Goal: Task Accomplishment & Management: Complete application form

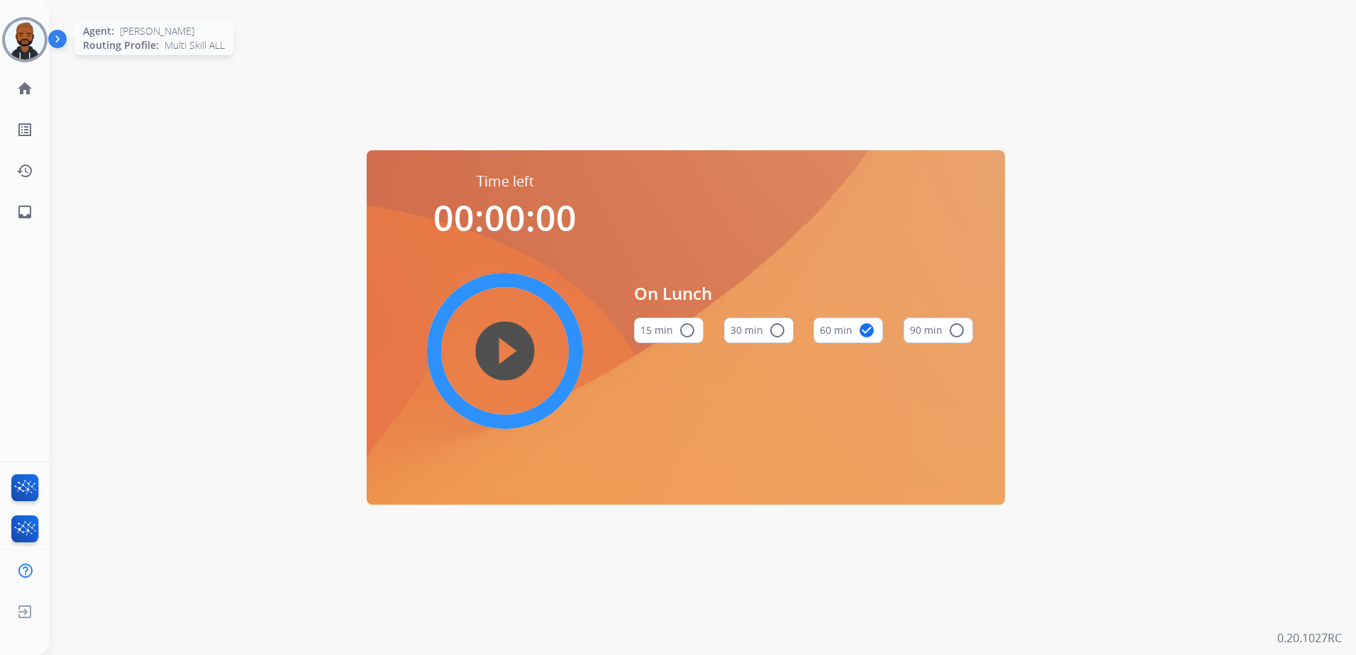
click at [43, 48] on img at bounding box center [25, 40] width 40 height 40
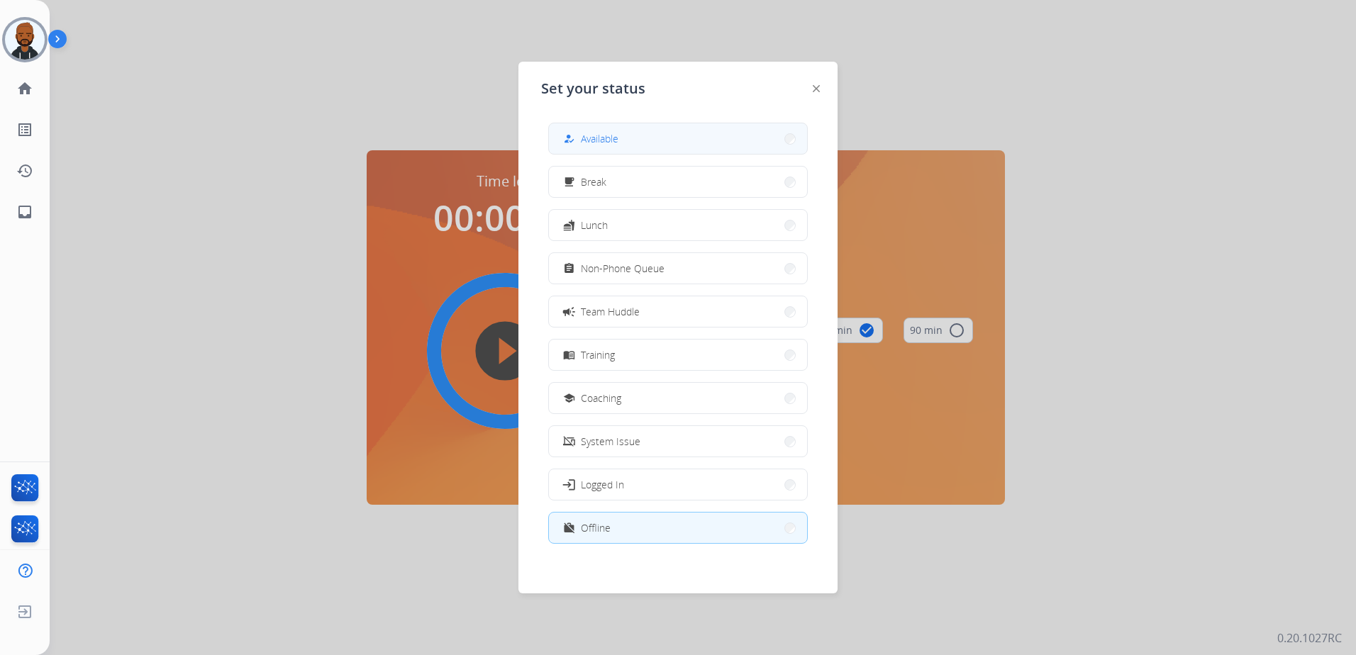
click at [663, 138] on button "how_to_reg Available" at bounding box center [678, 138] width 258 height 31
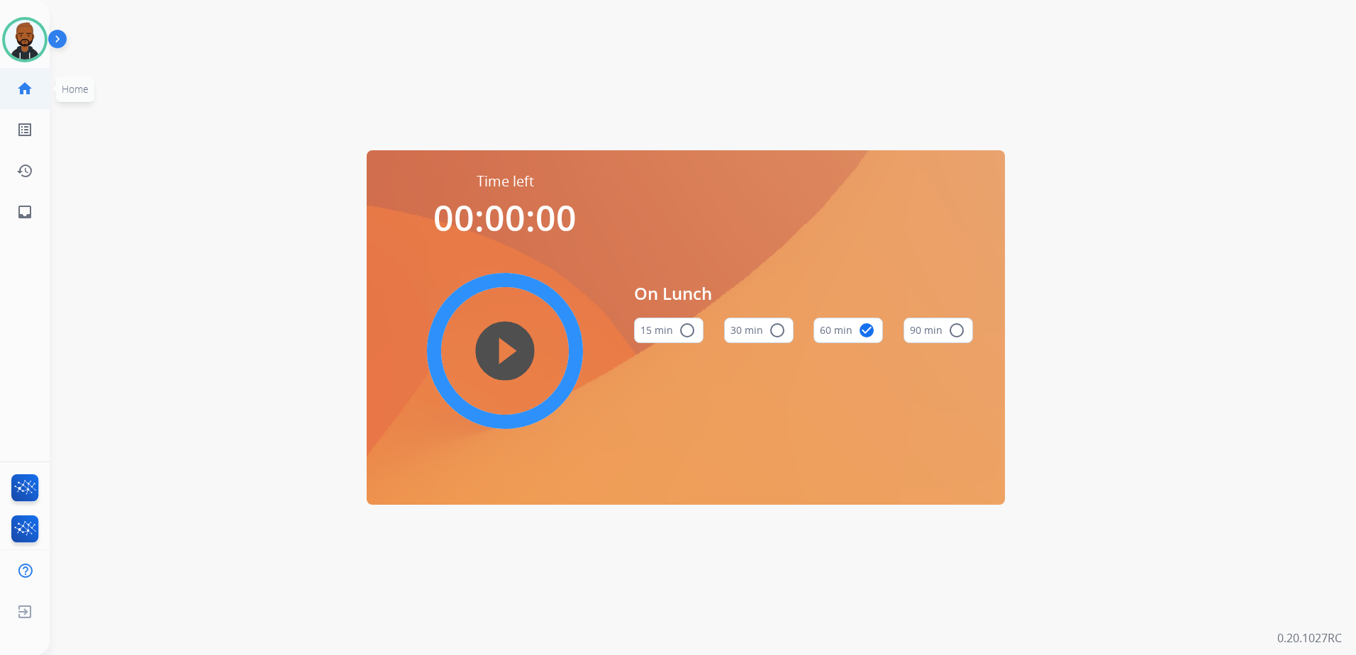
click at [29, 89] on mat-icon "home" at bounding box center [24, 88] width 17 height 17
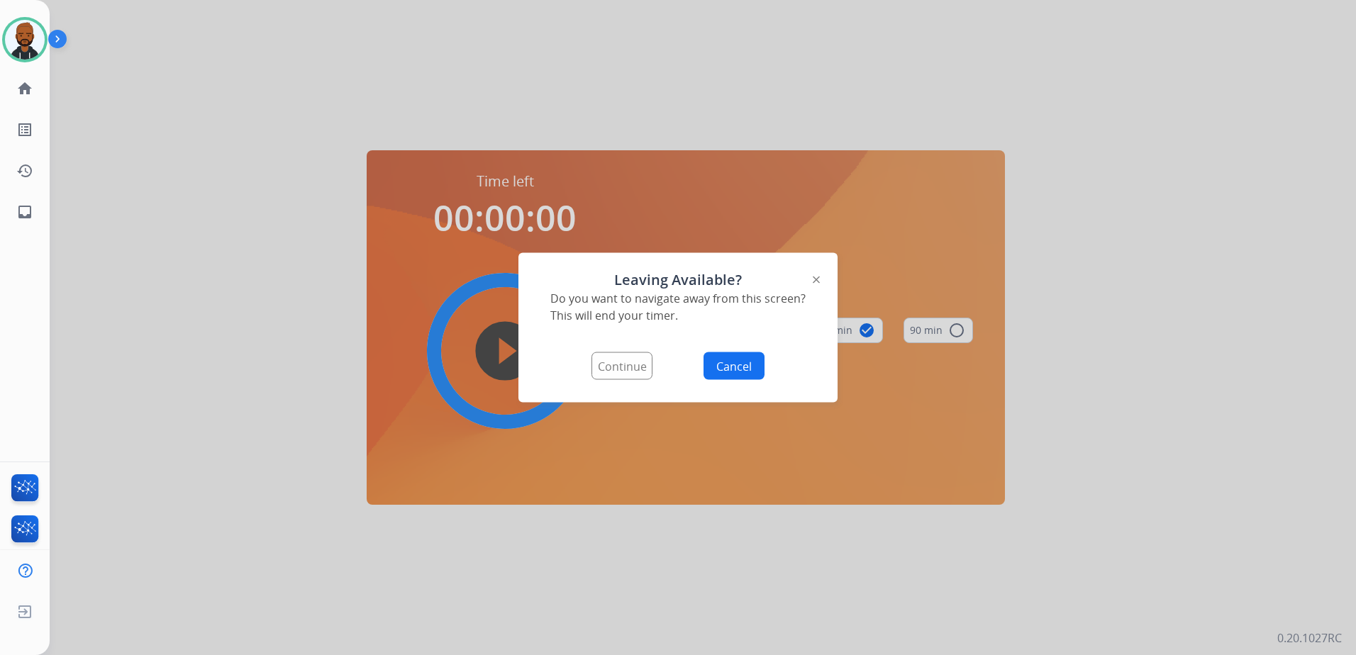
click at [628, 365] on button "Continue" at bounding box center [622, 367] width 61 height 28
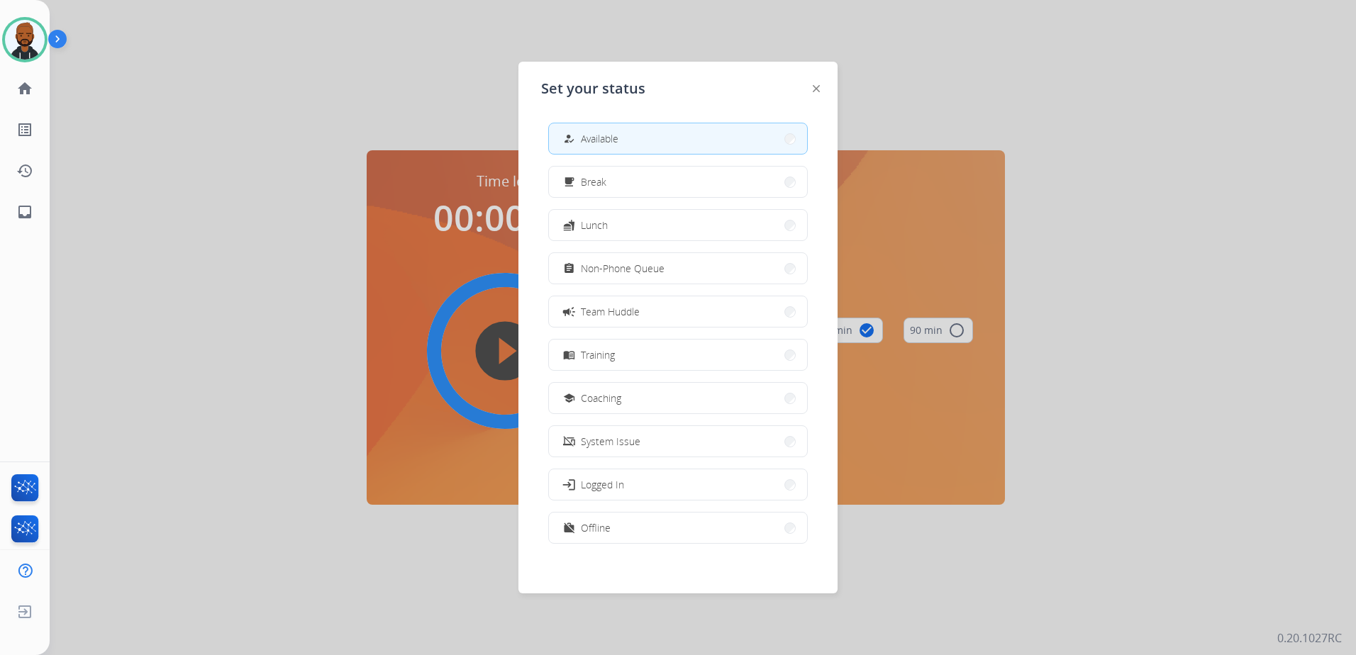
click at [634, 146] on button "how_to_reg Available" at bounding box center [678, 138] width 258 height 31
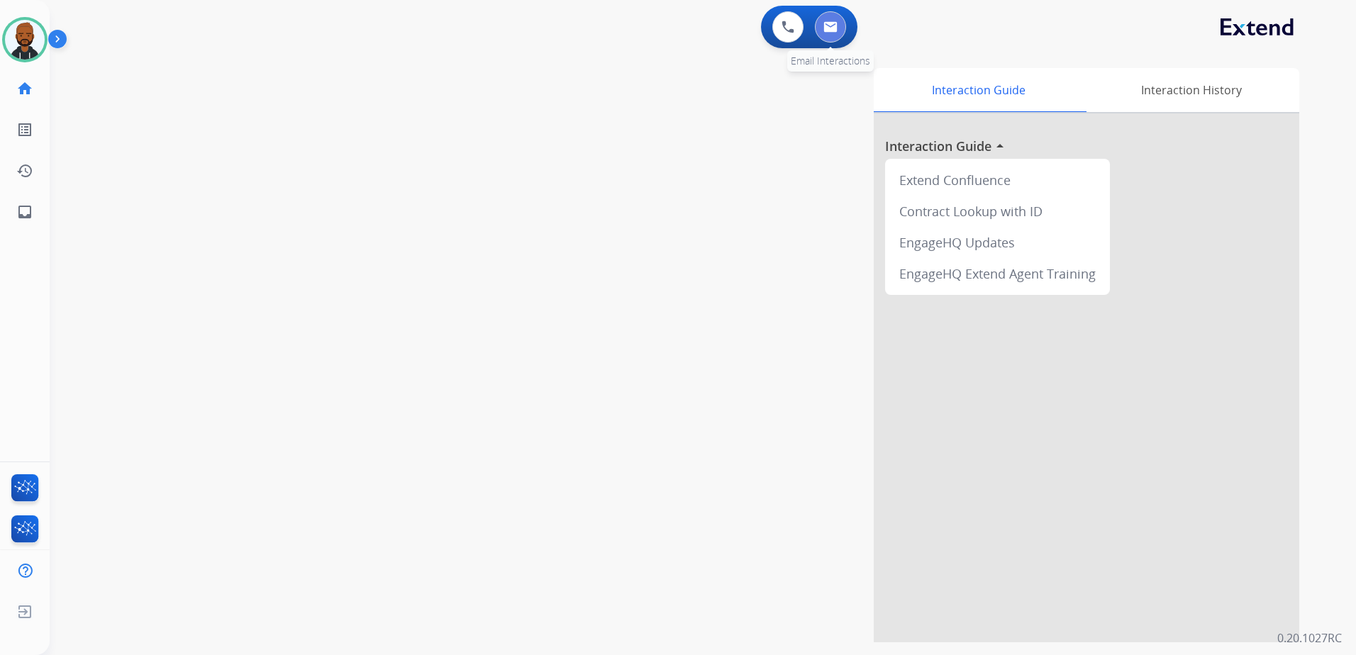
click at [832, 28] on img at bounding box center [831, 26] width 14 height 11
select select "**********"
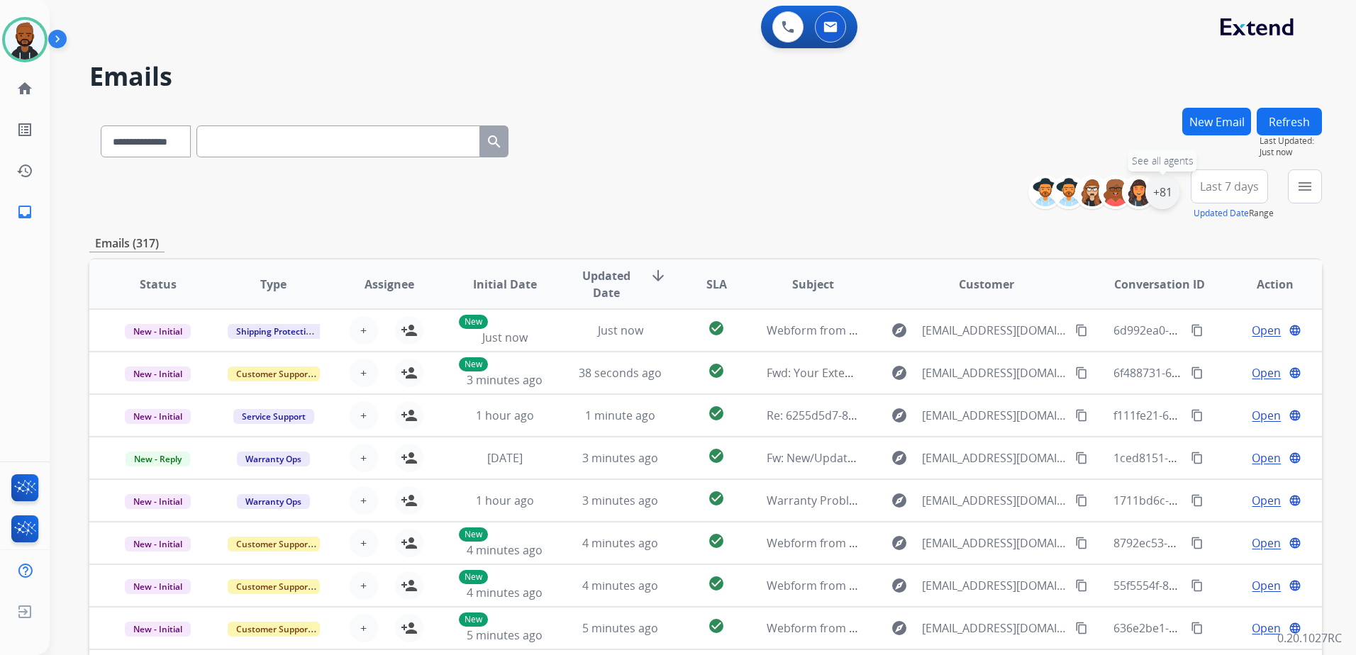
click at [1168, 196] on div "+81" at bounding box center [1163, 192] width 34 height 34
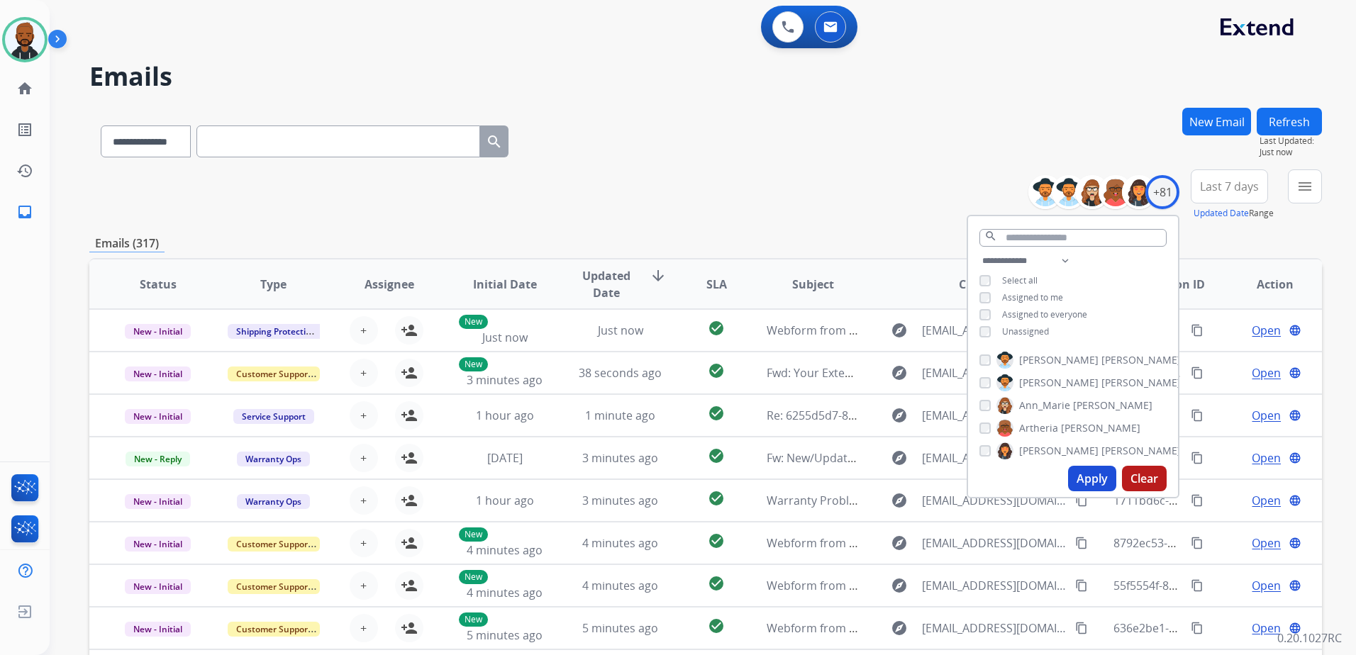
click at [1087, 484] on button "Apply" at bounding box center [1092, 479] width 48 height 26
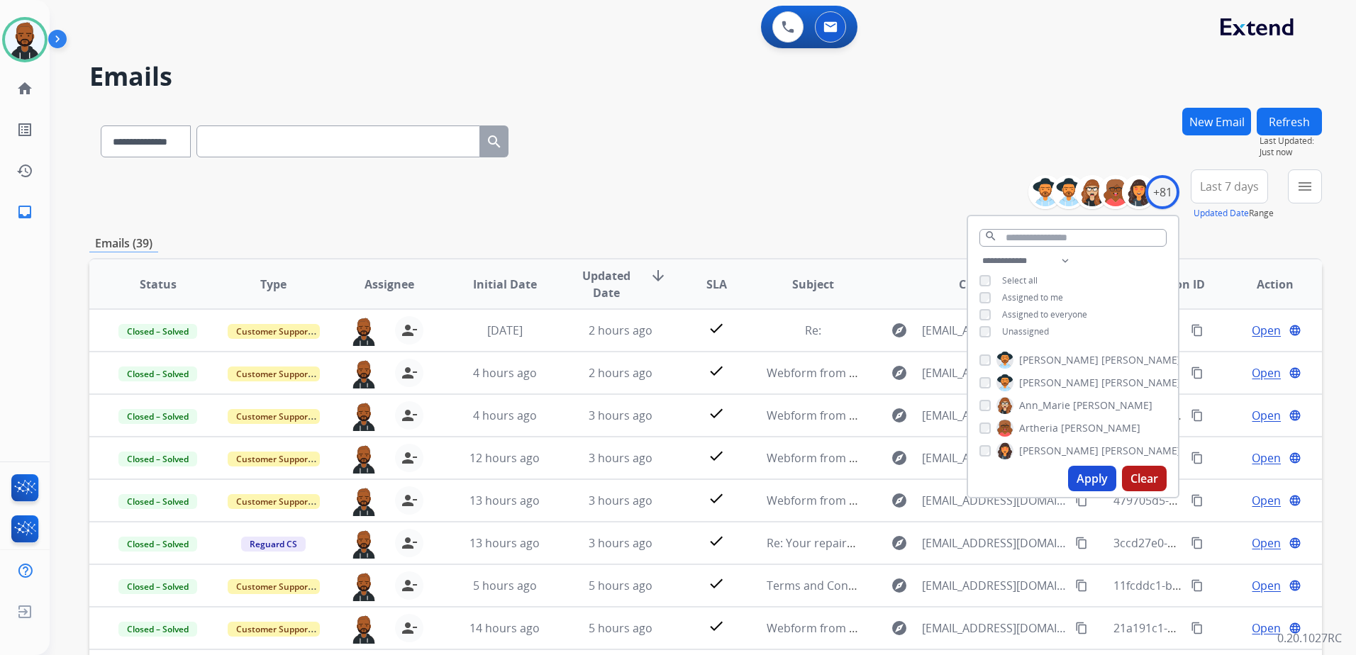
click at [1012, 164] on div "**********" at bounding box center [705, 139] width 1233 height 62
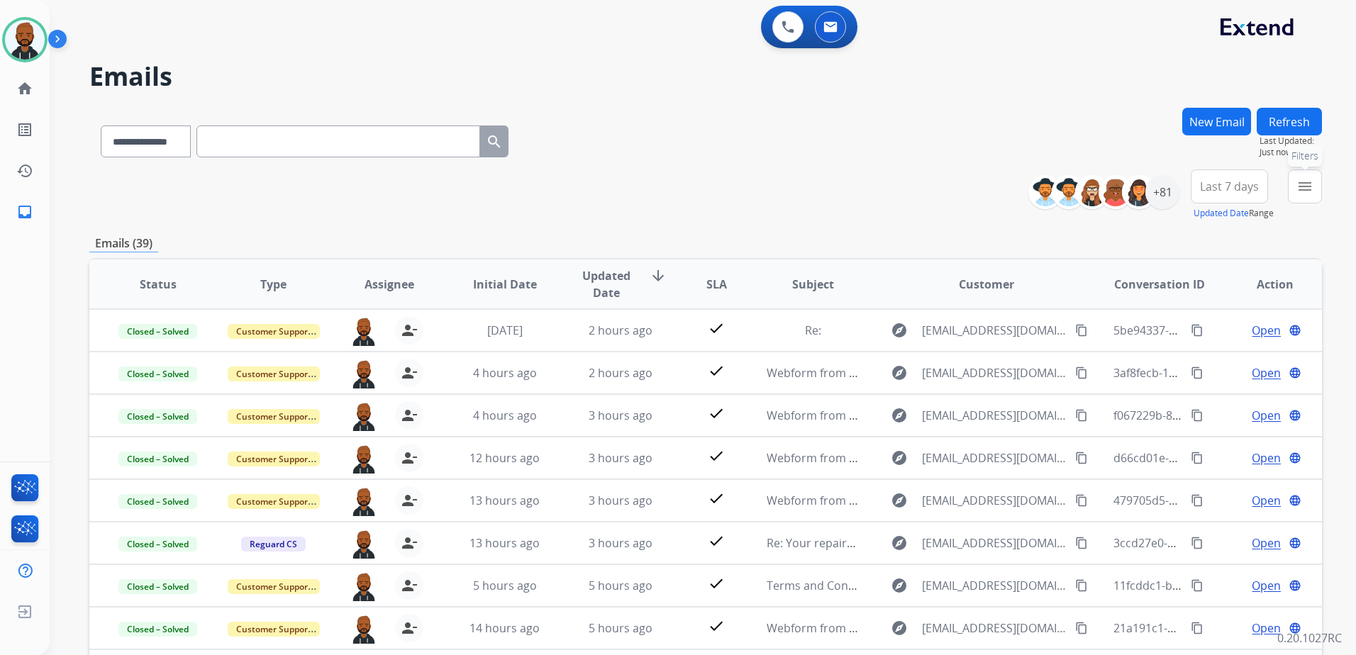
click at [1299, 192] on mat-icon "menu" at bounding box center [1305, 186] width 17 height 17
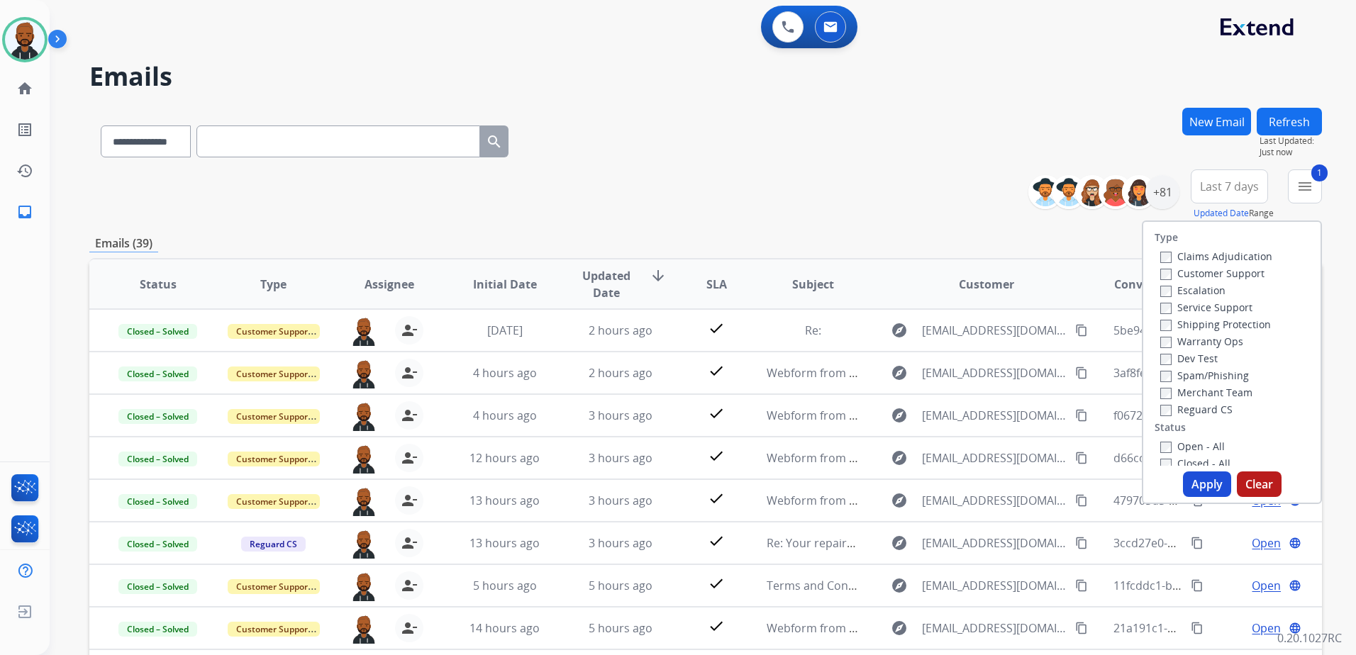
click at [1186, 484] on button "Apply" at bounding box center [1207, 485] width 48 height 26
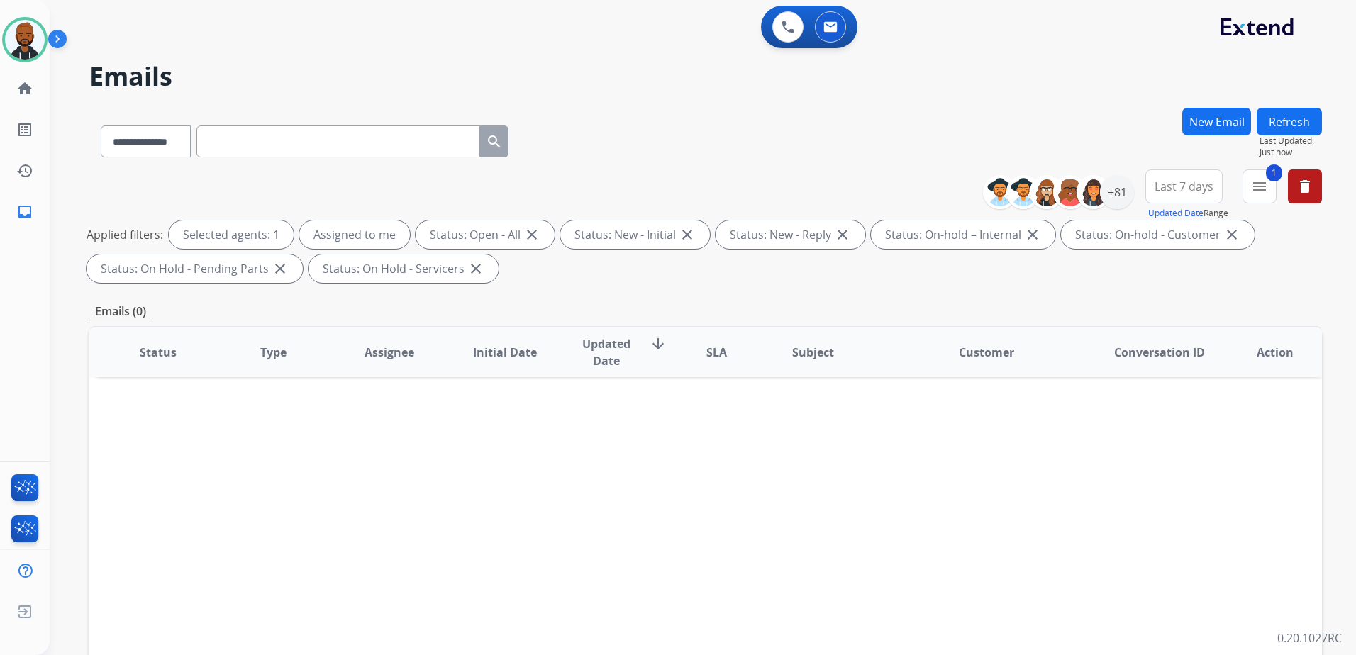
drag, startPoint x: 1194, startPoint y: 13, endPoint x: 1092, endPoint y: 392, distance: 392.8
click at [1092, 392] on div "Status Type Assignee Initial Date Updated Date arrow_downward SLA Subject Custo…" at bounding box center [705, 563] width 1233 height 475
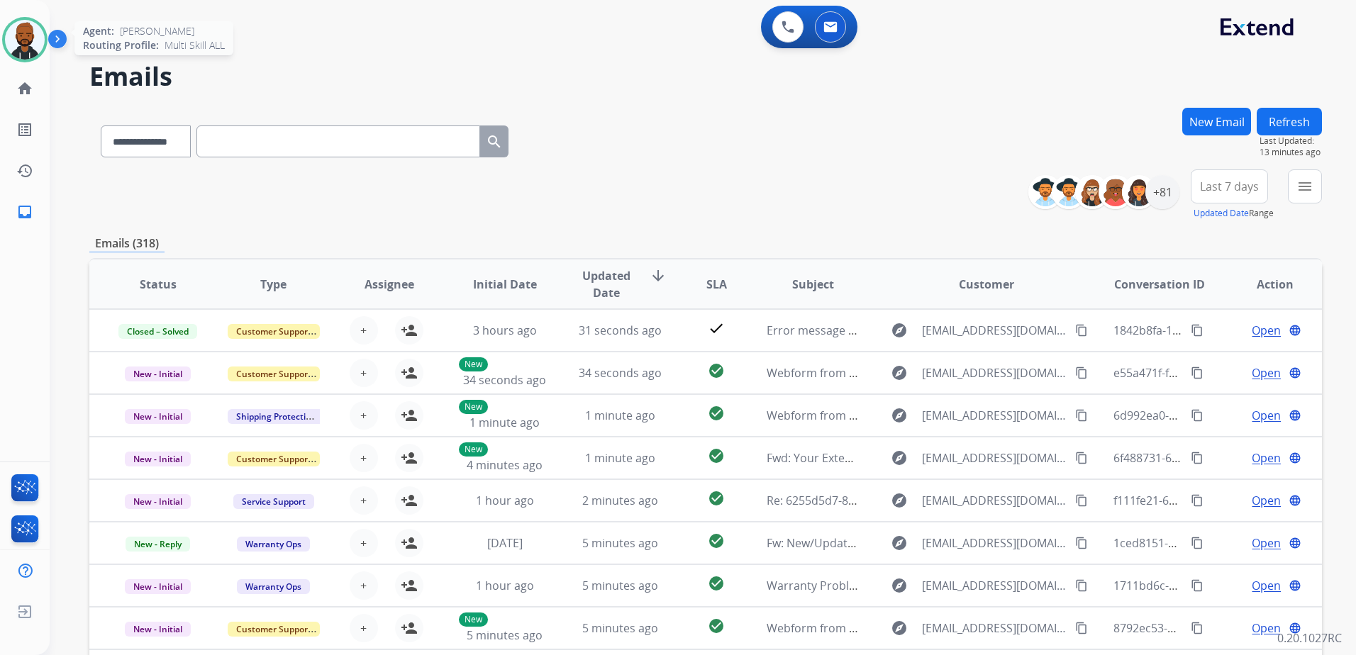
click at [19, 53] on img at bounding box center [25, 40] width 40 height 40
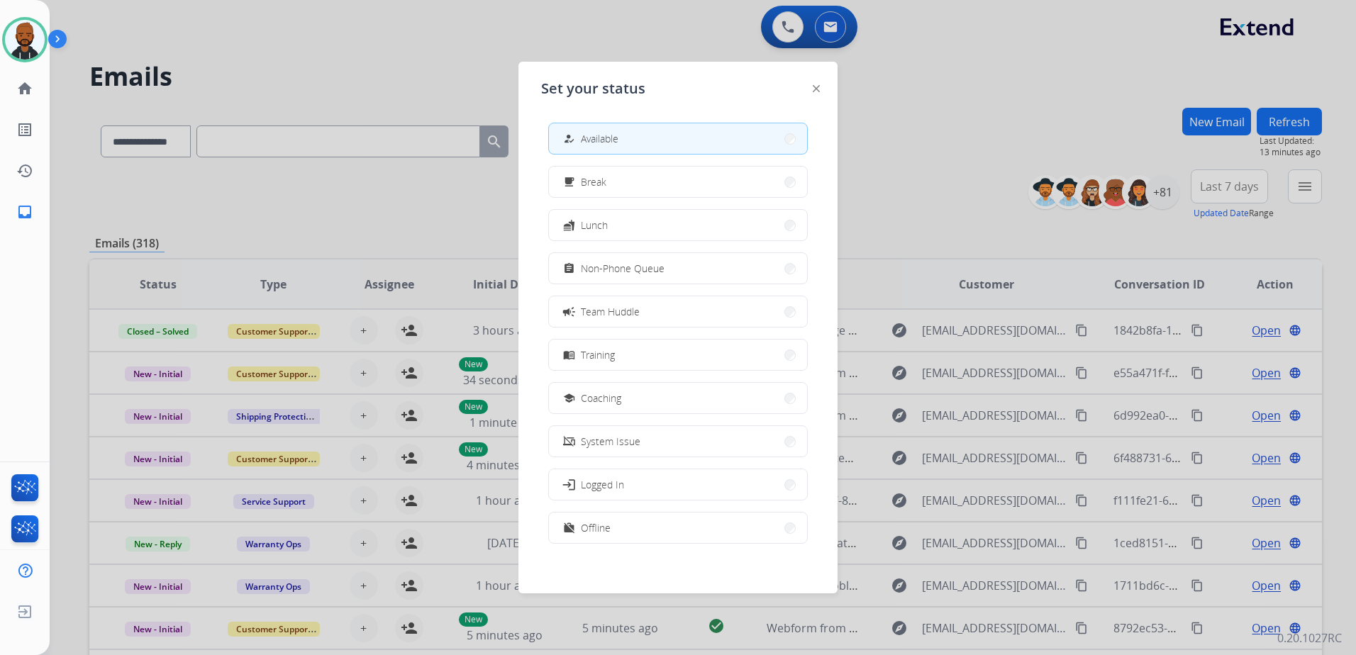
click at [610, 131] on div "how_to_reg Available" at bounding box center [589, 139] width 58 height 17
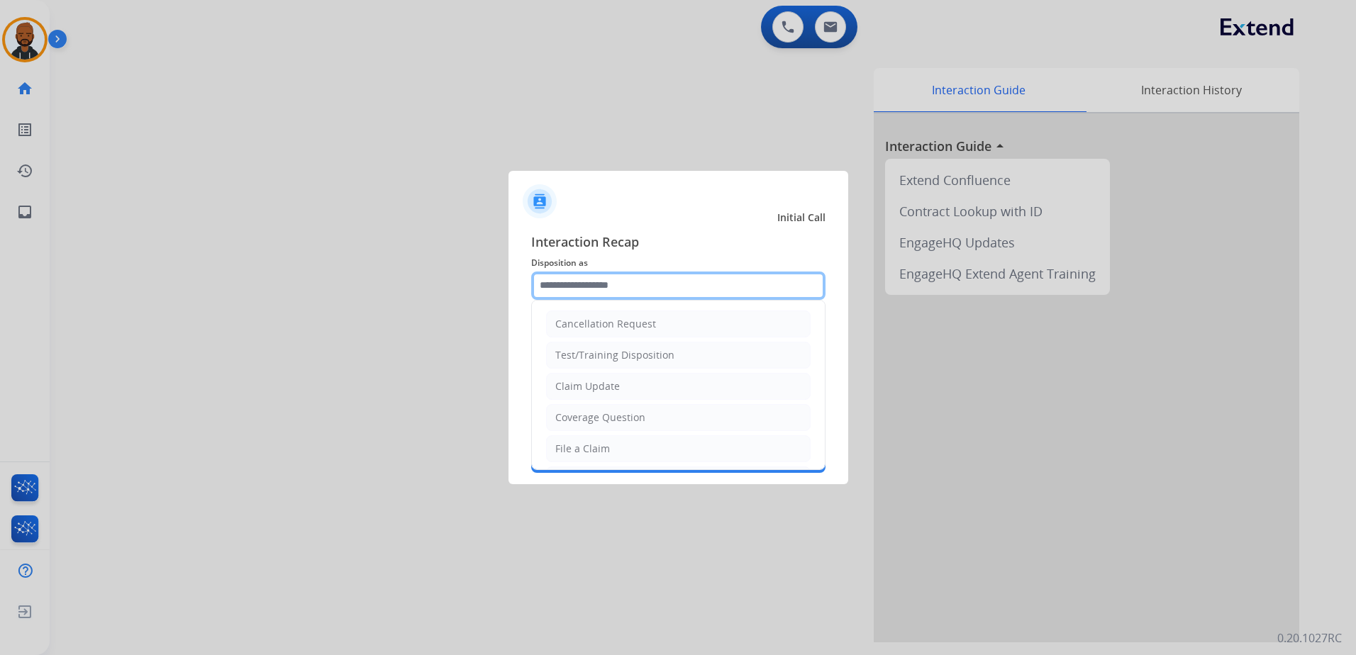
click at [626, 282] on input "text" at bounding box center [678, 286] width 294 height 28
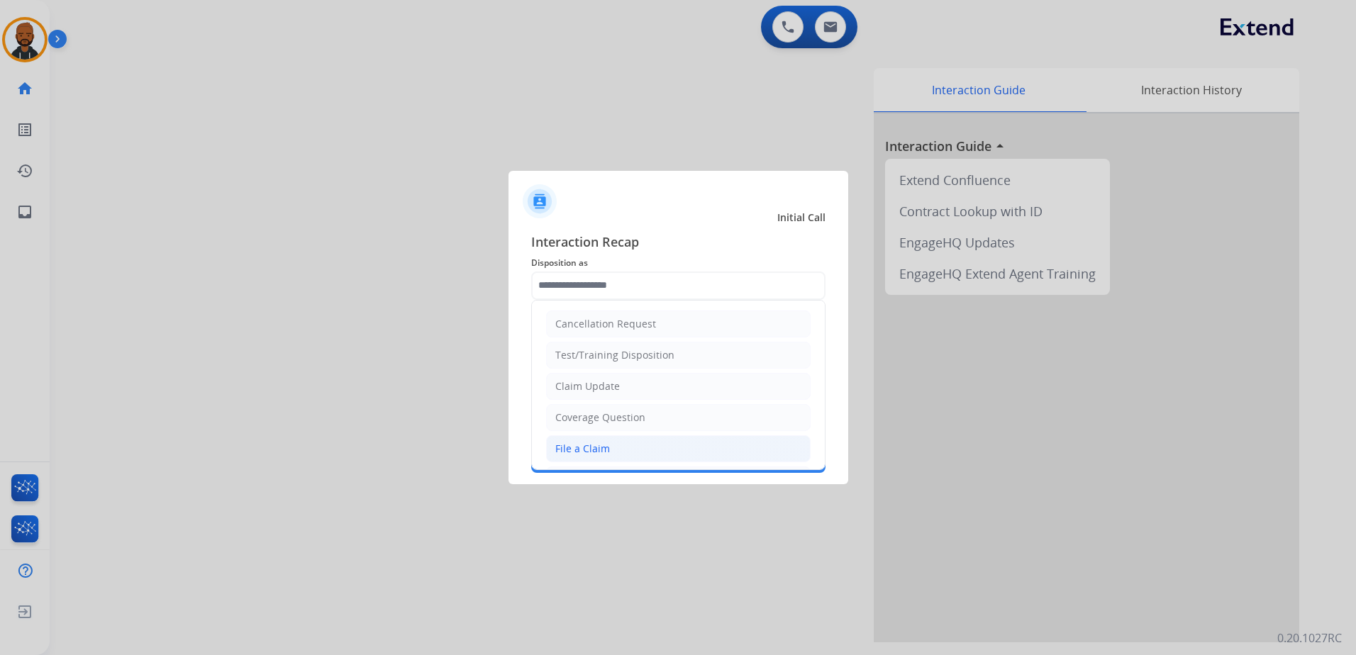
click at [576, 443] on div "File a Claim" at bounding box center [582, 449] width 55 height 14
type input "**********"
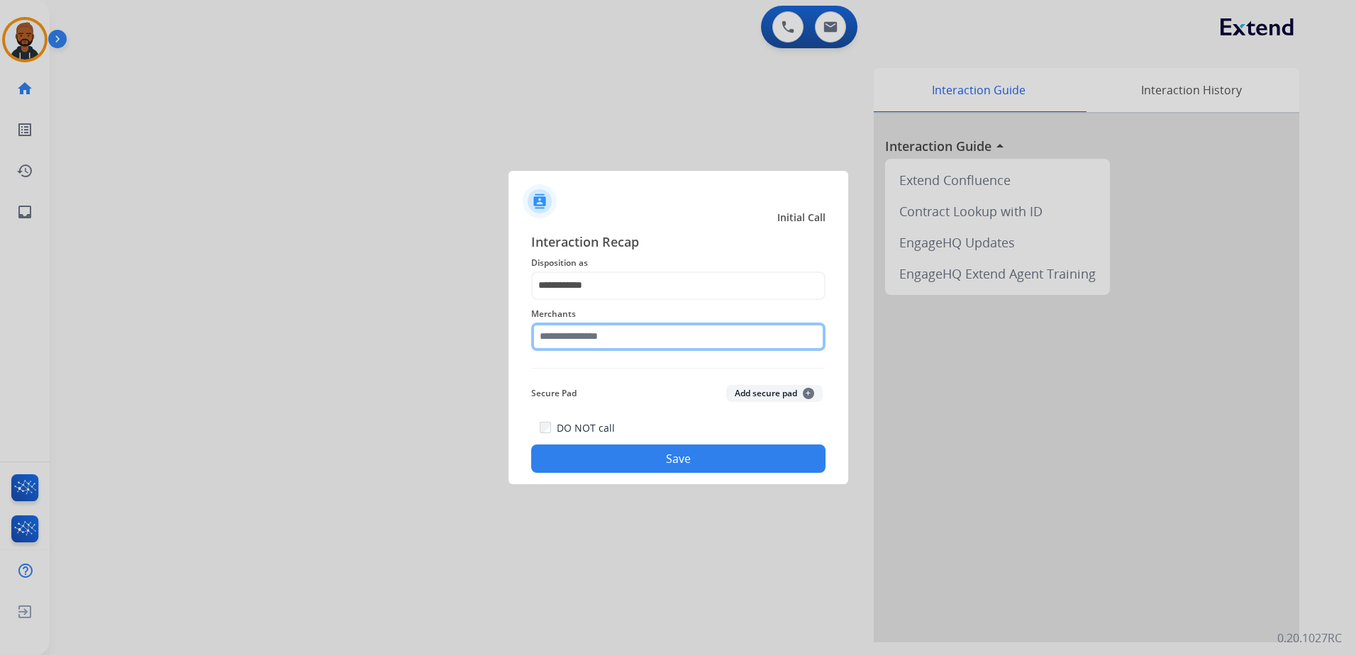
click at [614, 340] on input "text" at bounding box center [678, 337] width 294 height 28
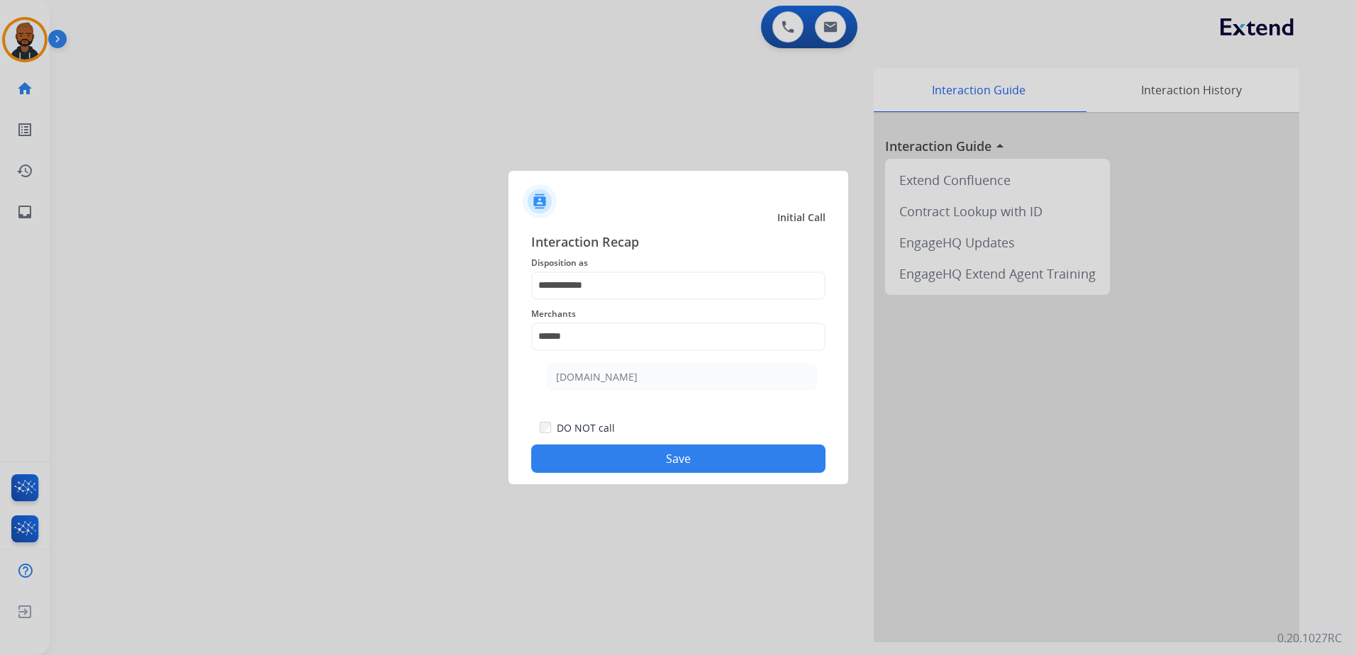
click at [623, 399] on ul "[DOMAIN_NAME]" at bounding box center [682, 381] width 279 height 48
click at [623, 379] on li "[DOMAIN_NAME]" at bounding box center [682, 377] width 270 height 27
type input "**********"
click at [697, 448] on div "DO NOT call Save" at bounding box center [678, 446] width 294 height 54
click at [697, 455] on button "Save" at bounding box center [678, 459] width 294 height 28
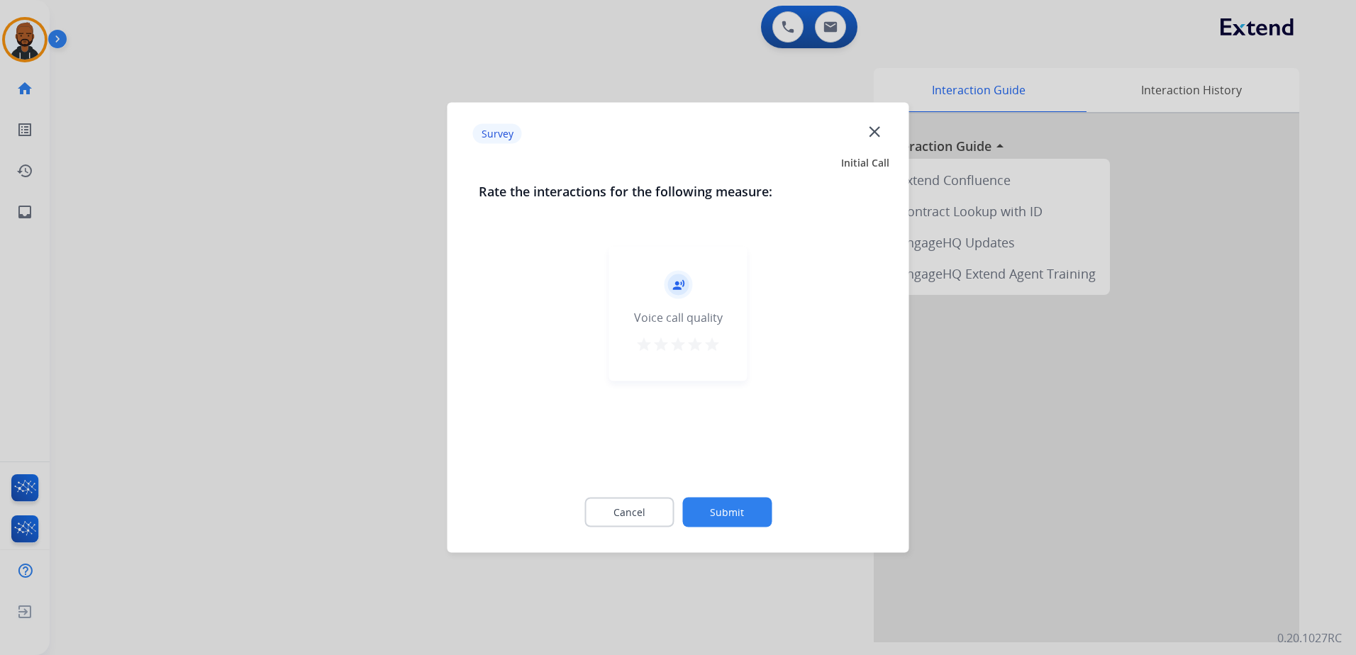
click at [717, 360] on div "record_voice_over Voice call quality star star star star star" at bounding box center [678, 314] width 138 height 135
drag, startPoint x: 714, startPoint y: 370, endPoint x: 710, endPoint y: 379, distance: 9.9
click at [710, 379] on div "record_voice_over Voice call quality star star star star star" at bounding box center [678, 314] width 138 height 135
drag, startPoint x: 713, startPoint y: 348, endPoint x: 709, endPoint y: 361, distance: 14.1
click at [709, 361] on div "record_voice_over Voice call quality star star star star star" at bounding box center [678, 314] width 138 height 135
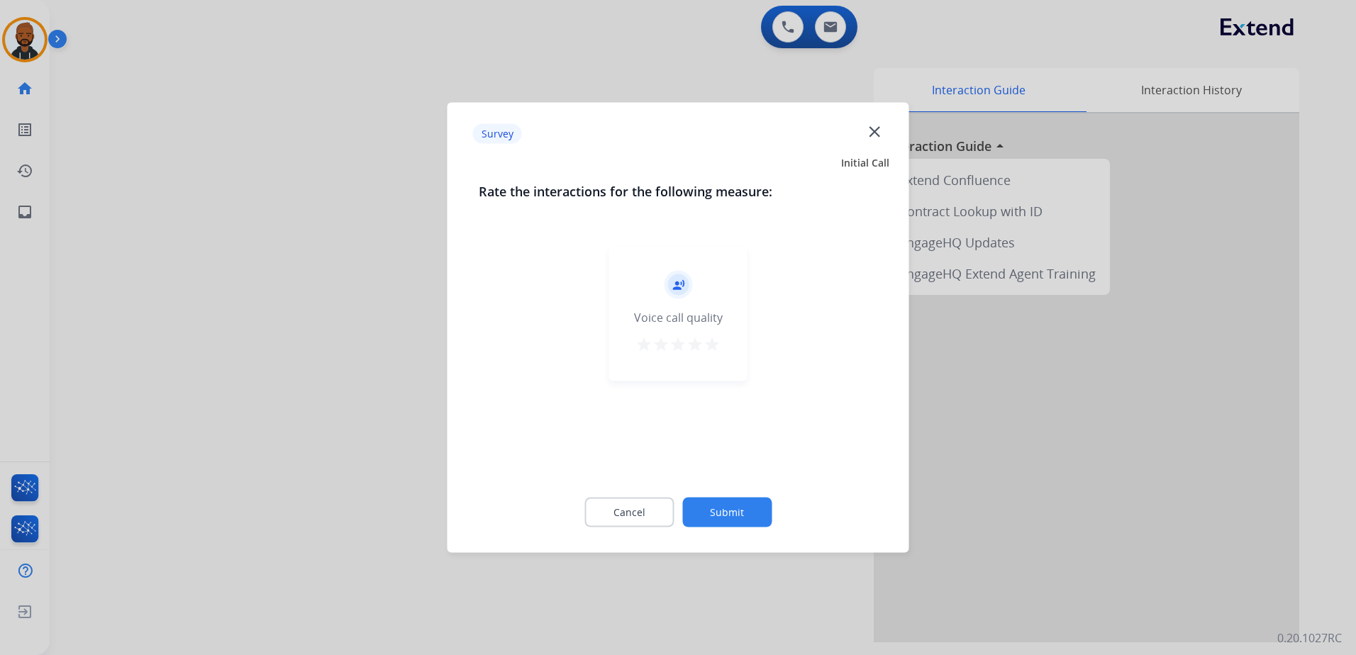
click at [719, 345] on mat-icon "star" at bounding box center [712, 344] width 17 height 17
click at [735, 511] on button "Submit" at bounding box center [726, 513] width 89 height 30
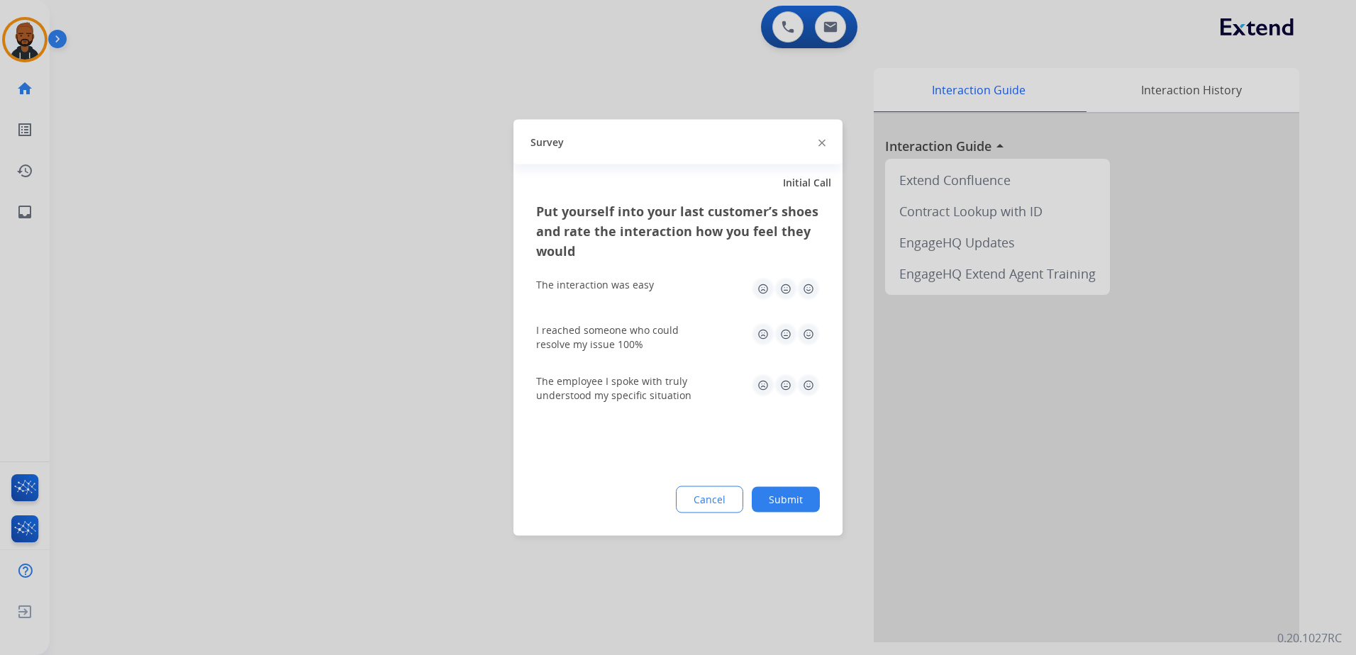
click at [812, 293] on img at bounding box center [808, 289] width 23 height 23
click at [804, 330] on img at bounding box center [808, 334] width 23 height 23
click at [804, 387] on img at bounding box center [808, 386] width 23 height 23
click at [799, 499] on button "Submit" at bounding box center [786, 500] width 68 height 26
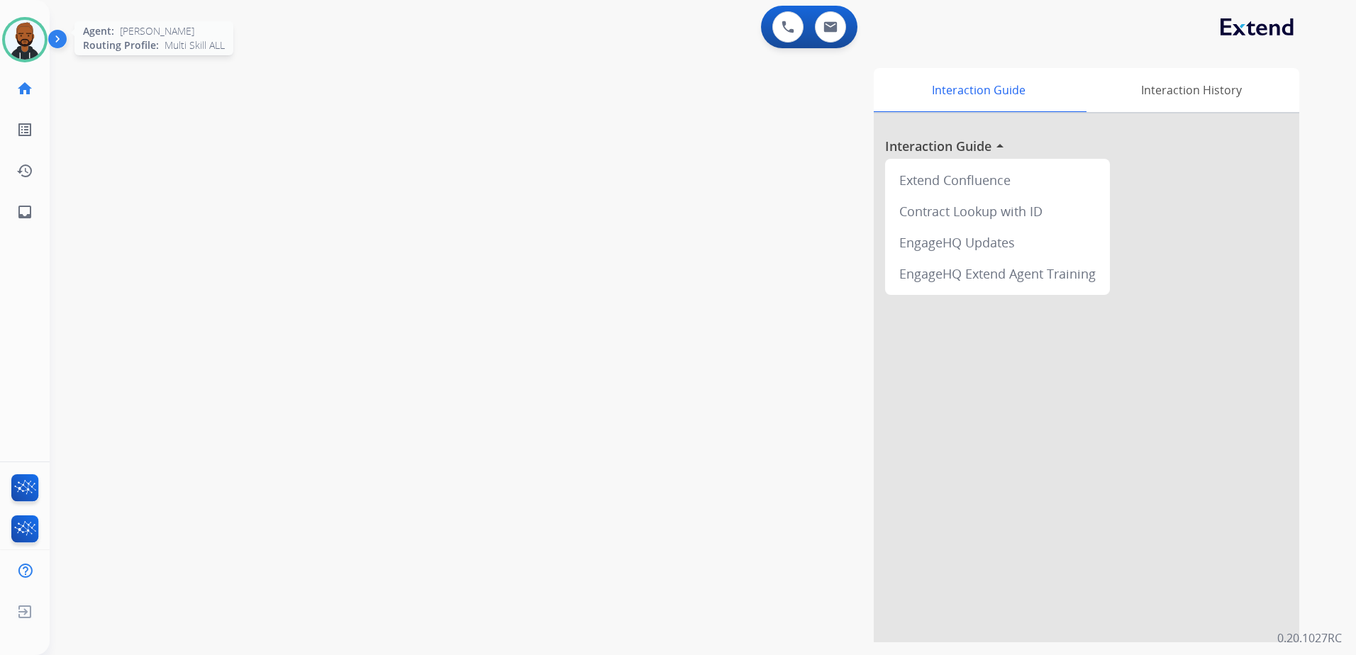
click at [20, 38] on img at bounding box center [25, 40] width 40 height 40
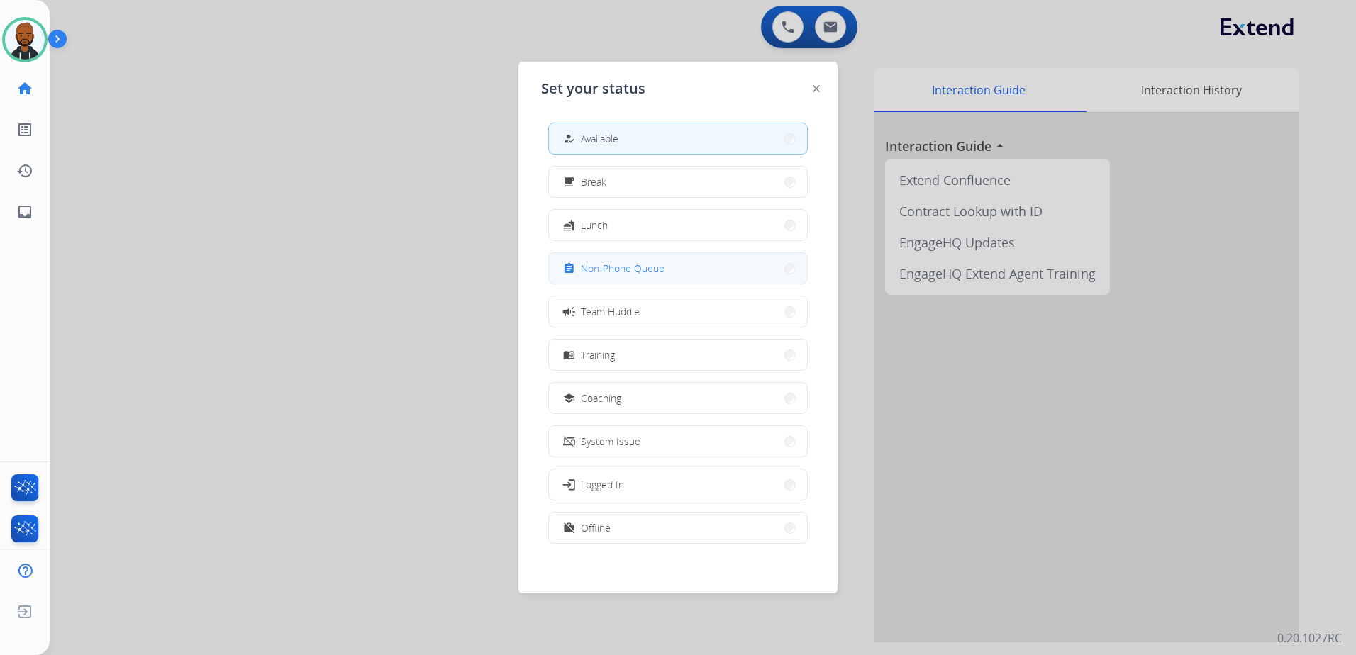
click at [639, 270] on span "Non-Phone Queue" at bounding box center [623, 268] width 84 height 15
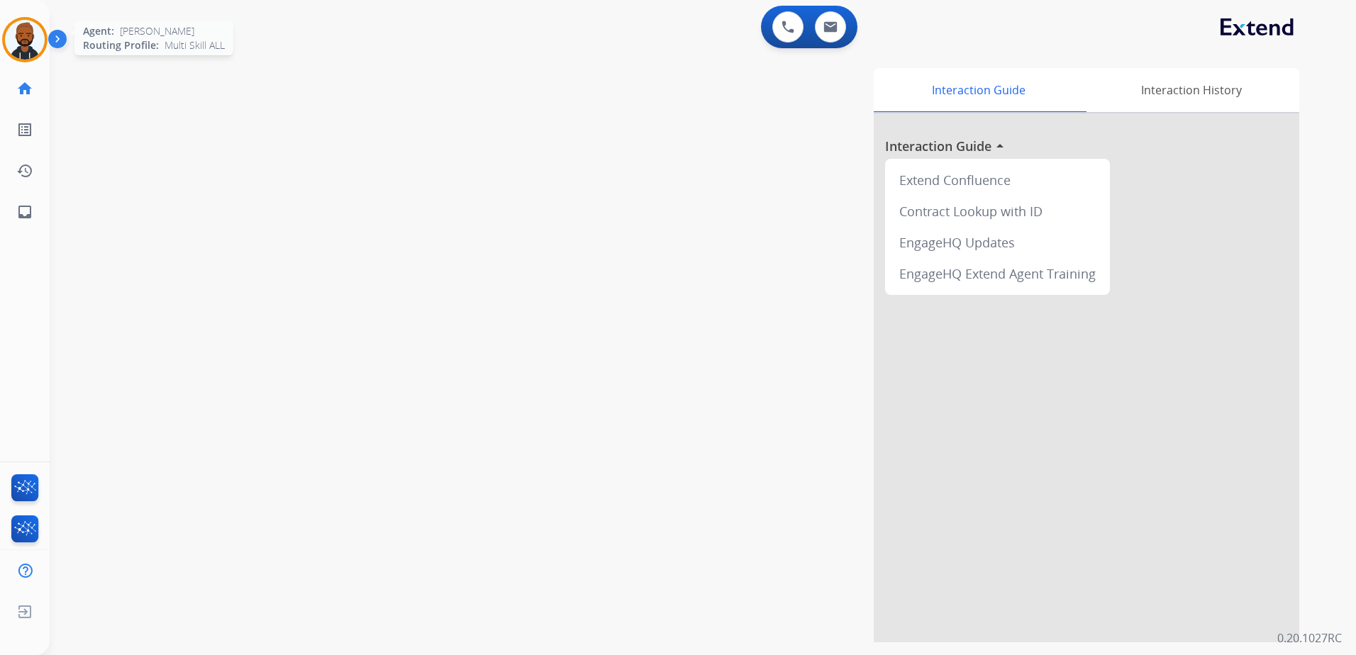
click at [21, 33] on img at bounding box center [25, 40] width 40 height 40
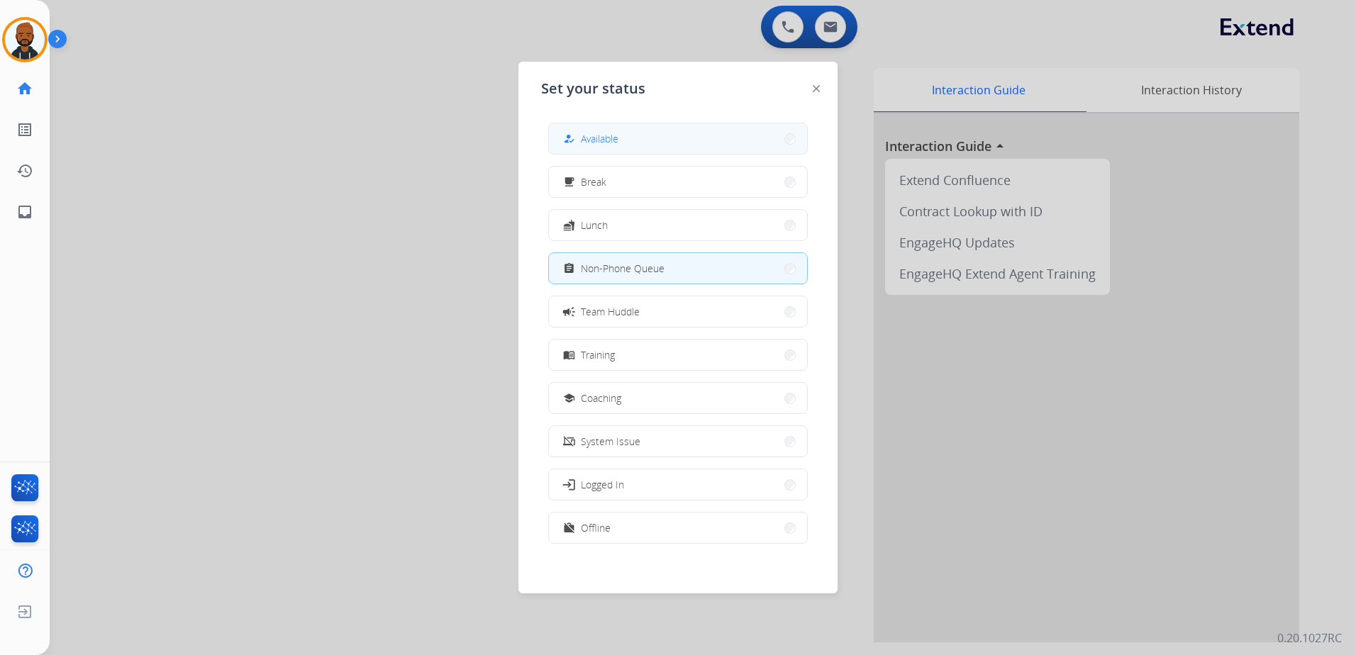
click at [644, 145] on button "how_to_reg Available" at bounding box center [678, 138] width 258 height 31
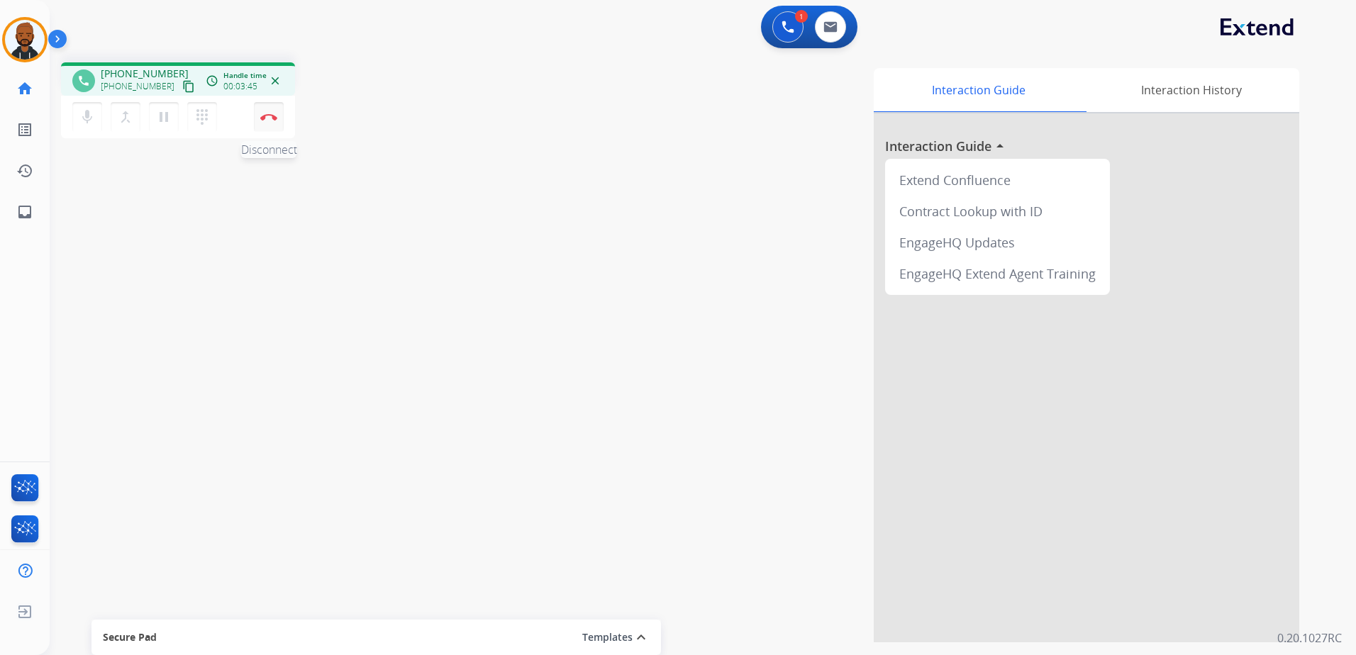
click at [276, 114] on img at bounding box center [268, 116] width 17 height 7
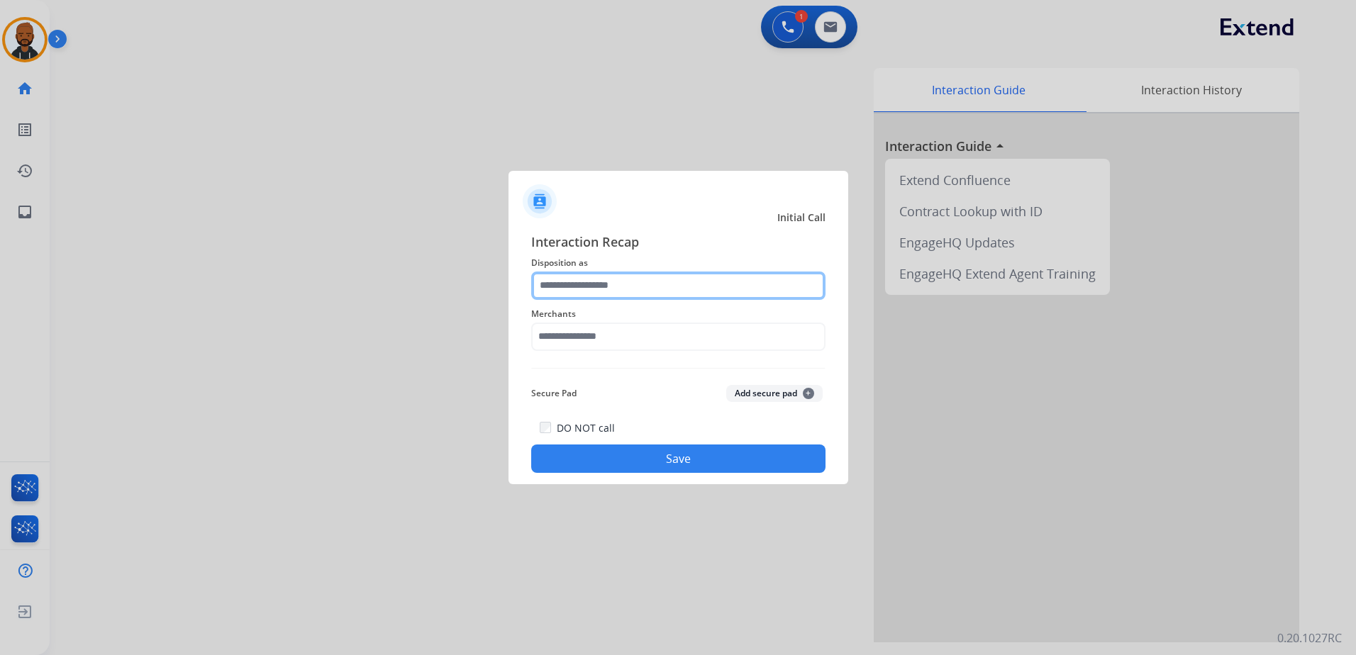
click at [666, 288] on input "text" at bounding box center [678, 286] width 294 height 28
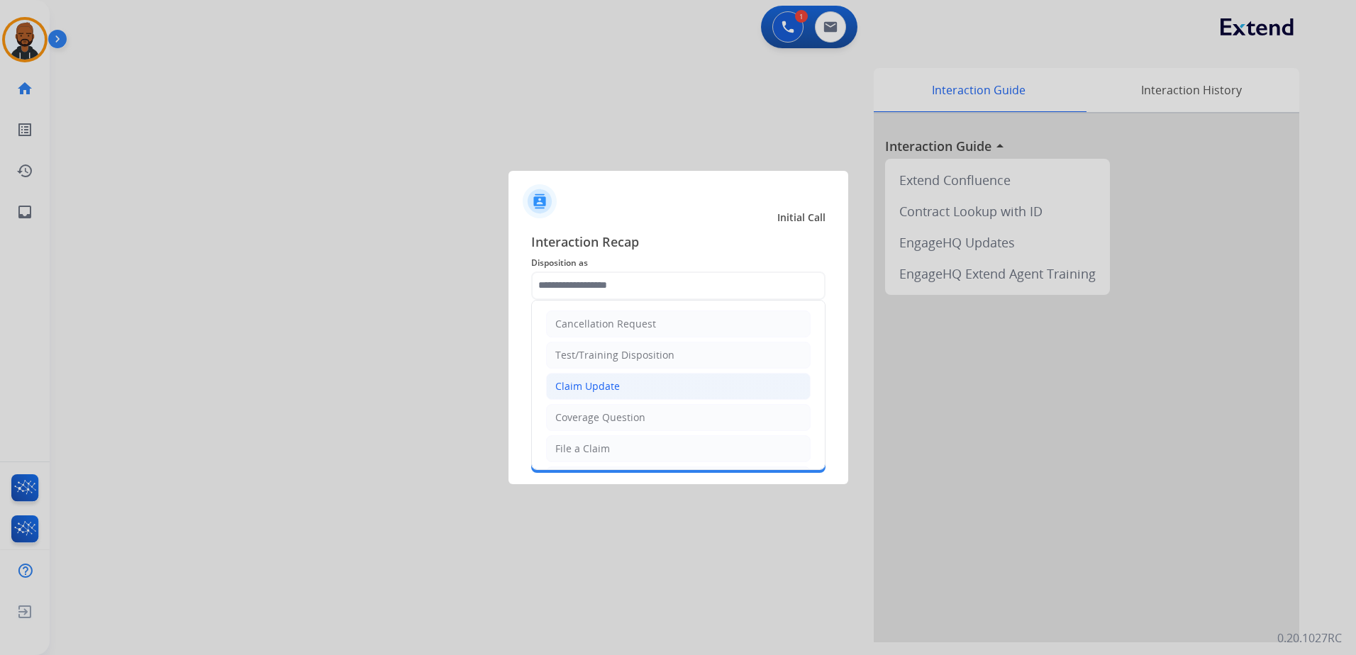
click at [615, 387] on div "Claim Update" at bounding box center [587, 386] width 65 height 14
type input "**********"
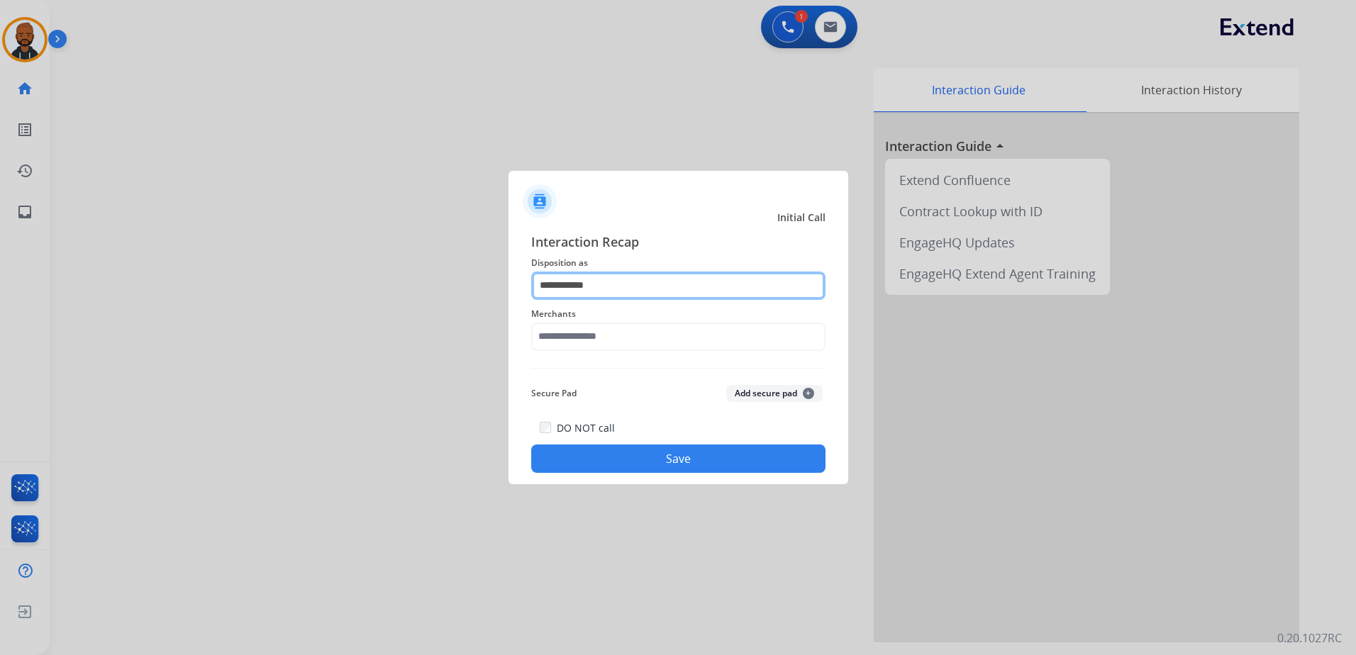
click at [628, 293] on input "**********" at bounding box center [678, 286] width 294 height 28
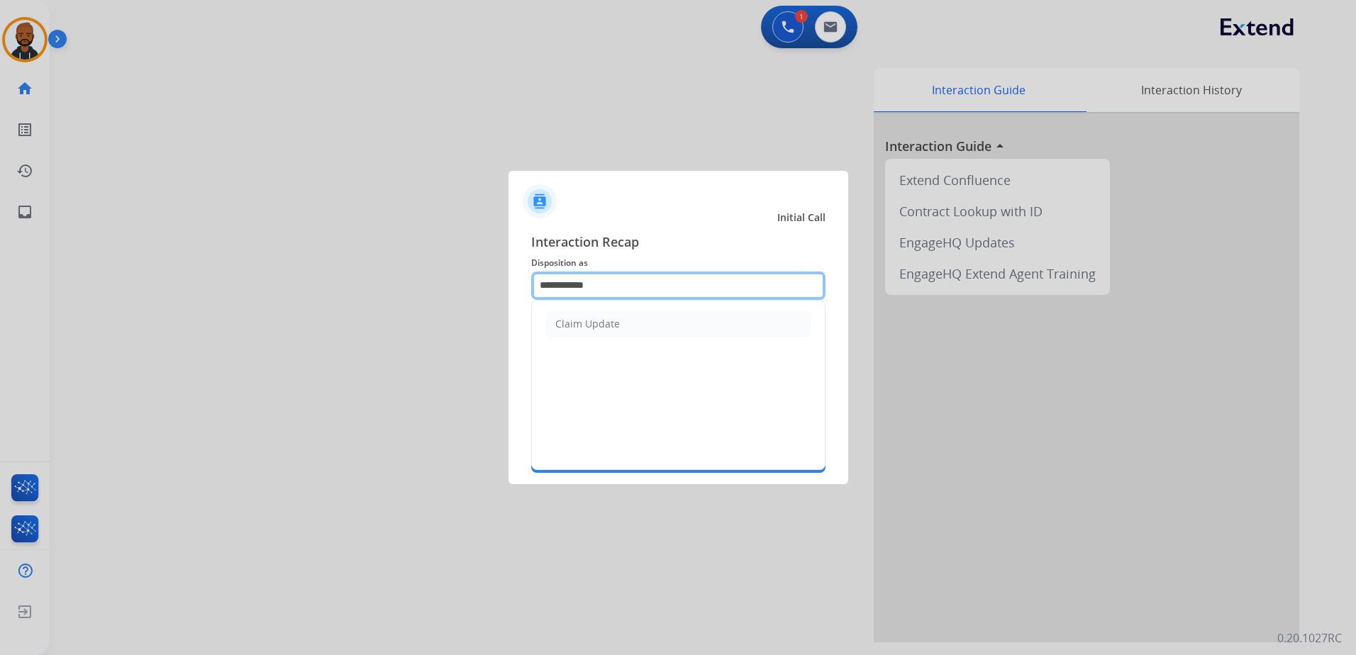
drag, startPoint x: 610, startPoint y: 292, endPoint x: 487, endPoint y: 292, distance: 123.4
click at [0, 292] on app-contact-recap-modal "**********" at bounding box center [0, 327] width 0 height 655
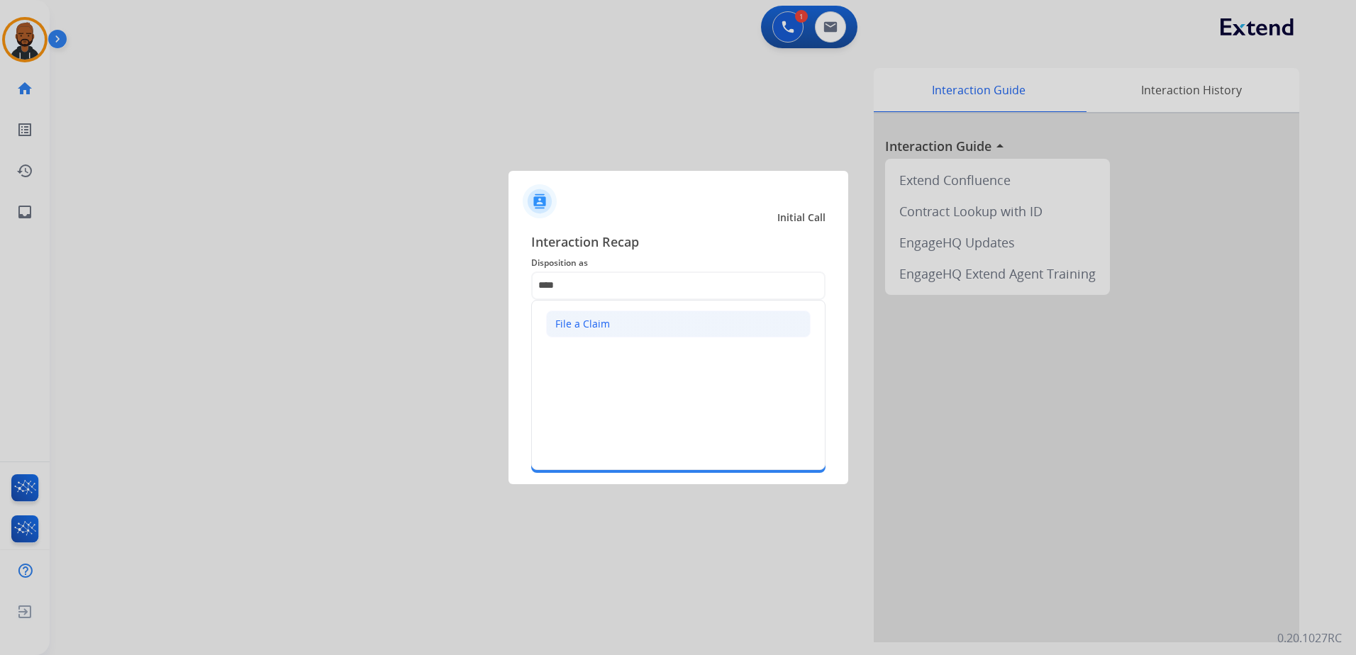
click at [604, 323] on div "File a Claim" at bounding box center [582, 324] width 55 height 14
type input "**********"
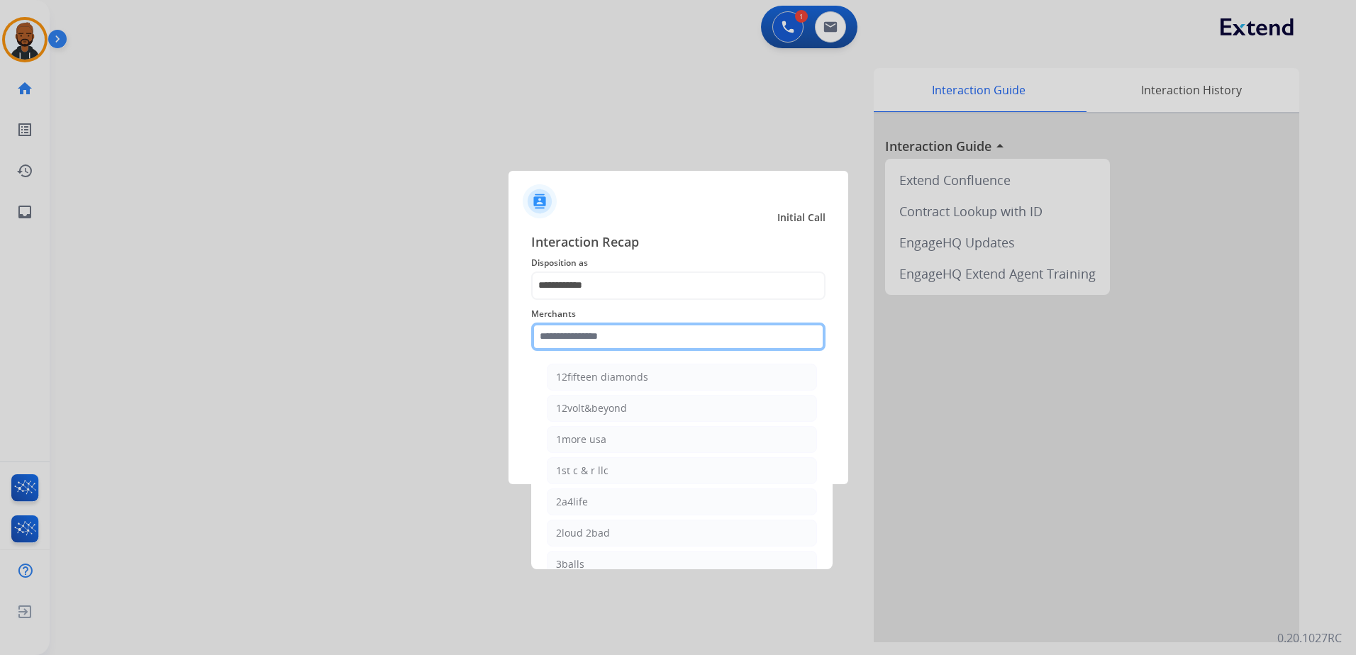
click at [622, 340] on input "text" at bounding box center [678, 337] width 294 height 28
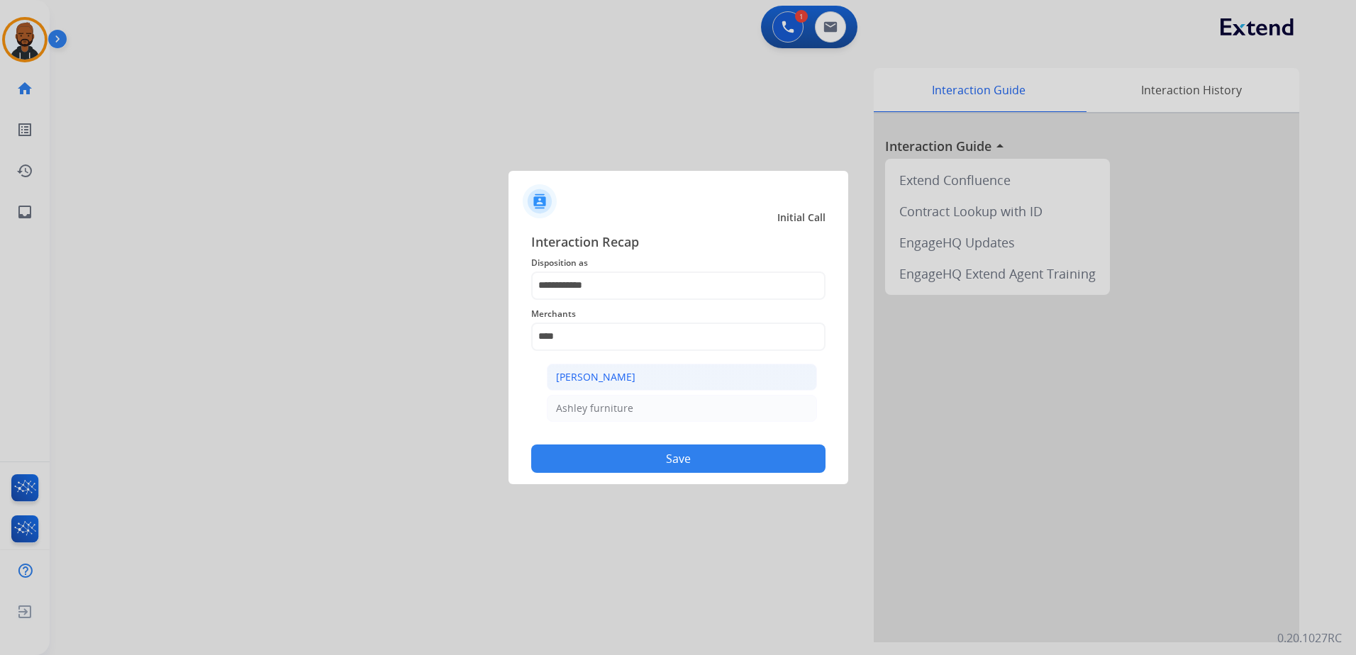
click at [630, 376] on div "[PERSON_NAME]" at bounding box center [595, 377] width 79 height 14
type input "**********"
click at [646, 407] on div "Secure Pad Add secure pad +" at bounding box center [678, 393] width 294 height 28
click at [696, 455] on button "Save" at bounding box center [678, 459] width 294 height 28
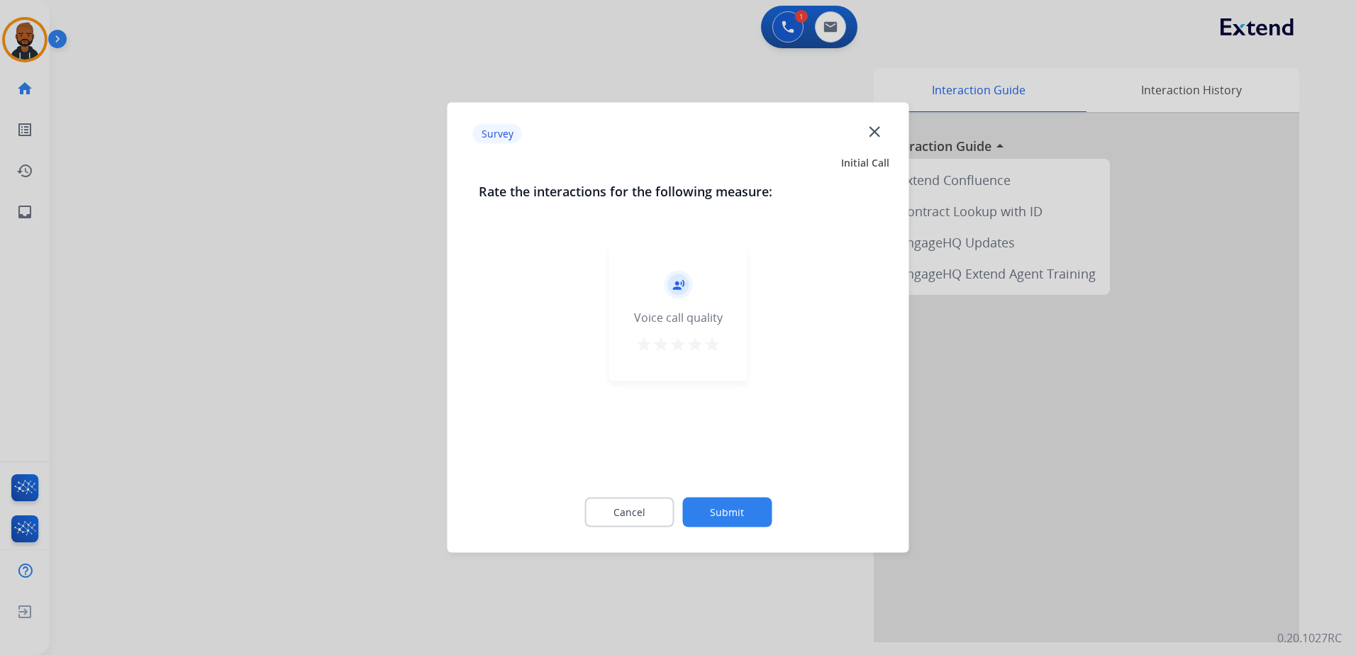
click at [714, 333] on div "record_voice_over Voice call quality star star star star star" at bounding box center [678, 314] width 138 height 135
click at [719, 348] on mat-icon "star" at bounding box center [712, 344] width 17 height 17
click at [736, 510] on button "Submit" at bounding box center [726, 513] width 89 height 30
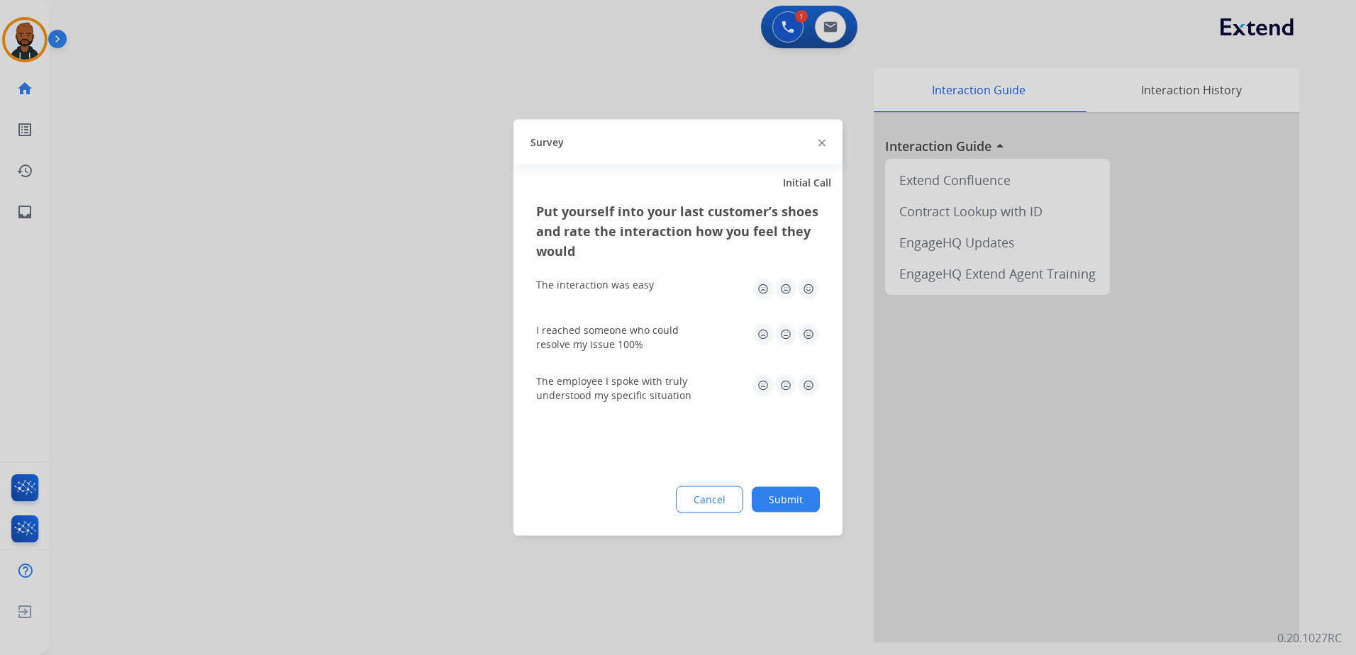
click at [801, 293] on img at bounding box center [808, 289] width 23 height 23
click at [806, 343] on img at bounding box center [808, 334] width 23 height 23
click at [815, 387] on img at bounding box center [808, 386] width 23 height 23
click at [797, 491] on button "Submit" at bounding box center [786, 500] width 68 height 26
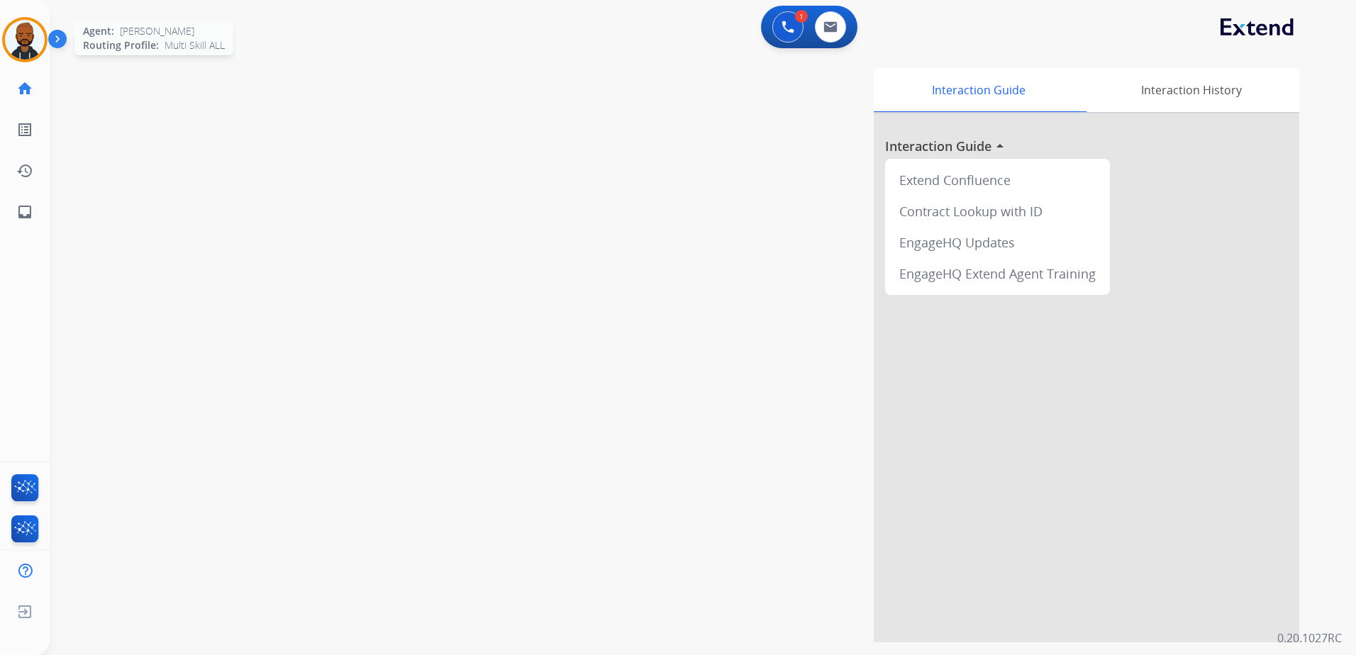
click at [19, 43] on img at bounding box center [25, 40] width 40 height 40
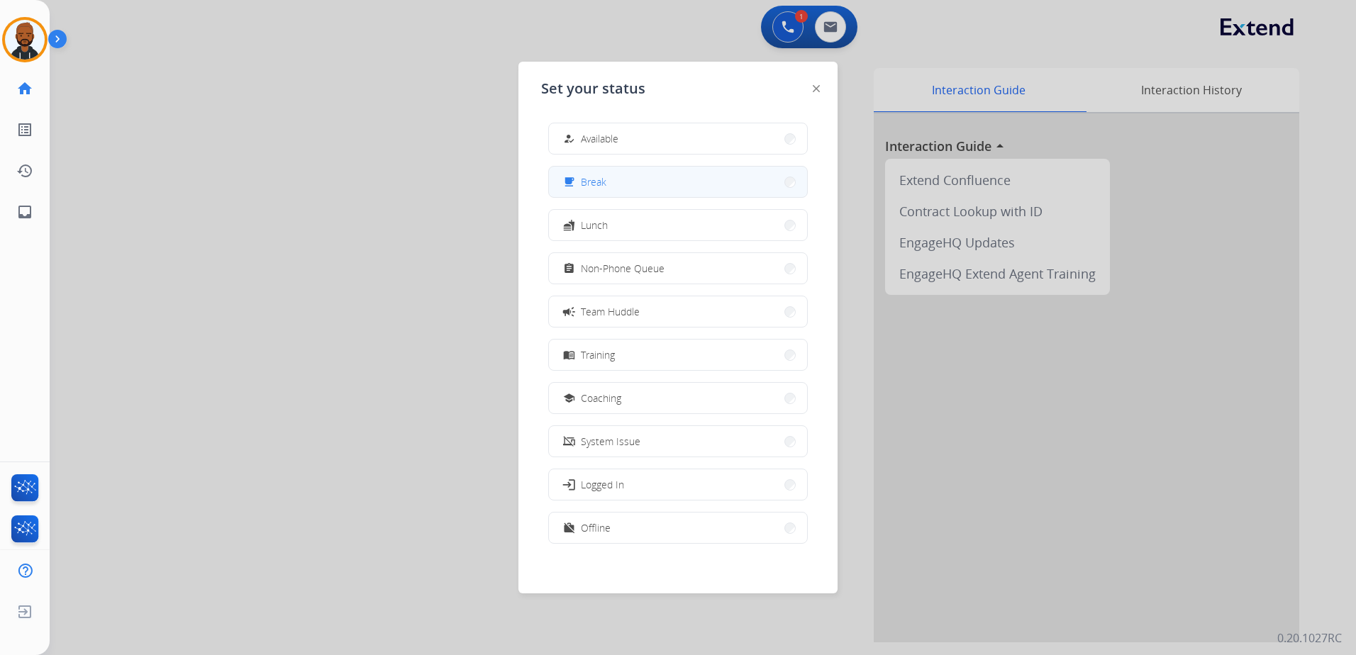
click at [627, 186] on button "free_breakfast Break" at bounding box center [678, 182] width 258 height 31
